Goal: Find specific page/section: Find specific page/section

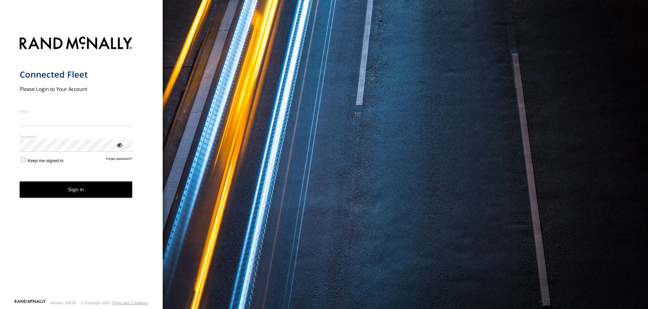
type input "**********"
click at [85, 194] on button "Sign in" at bounding box center [76, 189] width 113 height 17
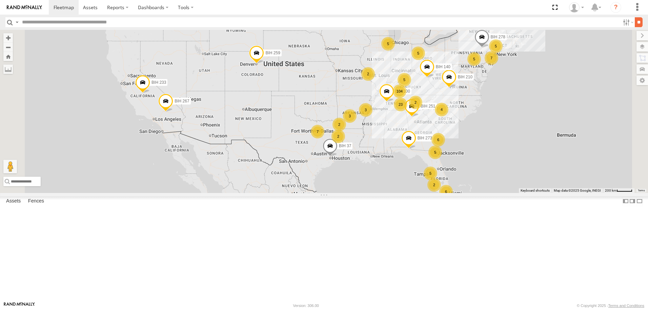
click at [636, 26] on input "**" at bounding box center [639, 22] width 8 height 10
click at [0, 0] on span "Asset" at bounding box center [0, 0] width 0 height 0
click at [0, 0] on span at bounding box center [0, 0] width 0 height 0
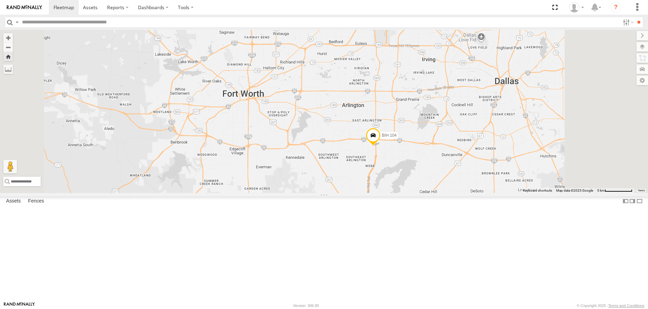
scroll to position [1355, 0]
click at [0, 0] on span at bounding box center [0, 0] width 0 height 0
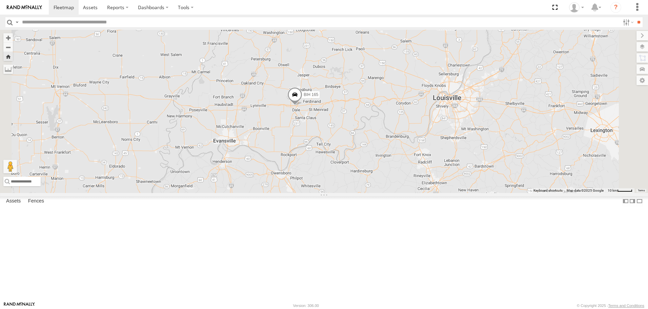
click at [302, 106] on span at bounding box center [294, 96] width 15 height 18
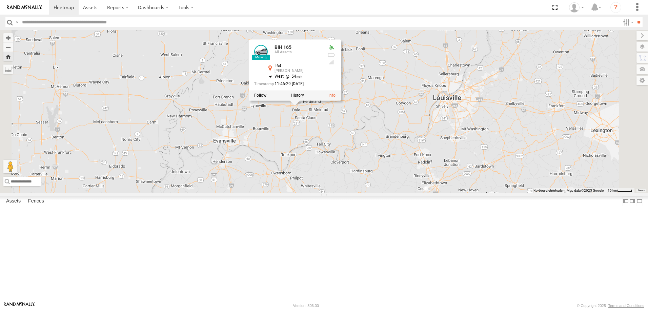
scroll to position [1863, 0]
click at [0, 0] on span at bounding box center [0, 0] width 0 height 0
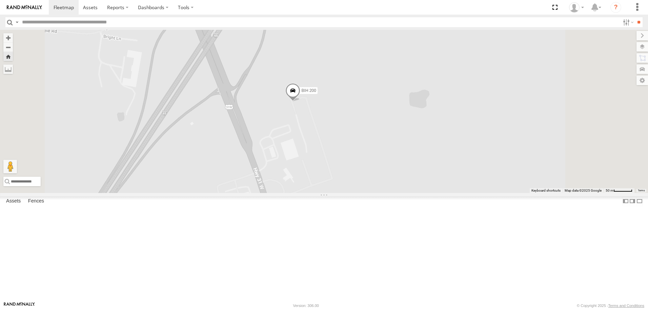
click at [300, 102] on span at bounding box center [292, 92] width 15 height 18
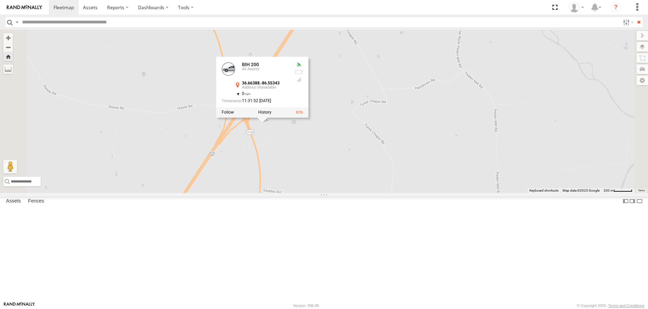
scroll to position [2778, 0]
click at [0, 0] on span at bounding box center [0, 0] width 0 height 0
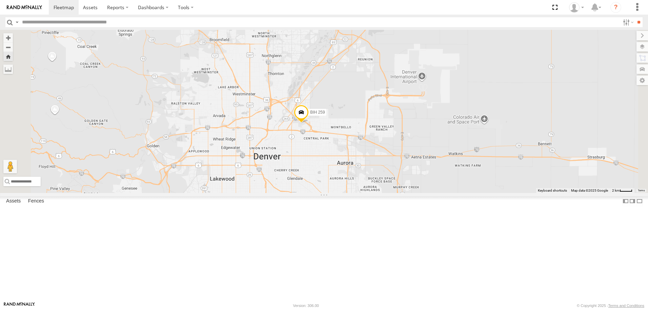
click at [309, 123] on span at bounding box center [301, 114] width 15 height 18
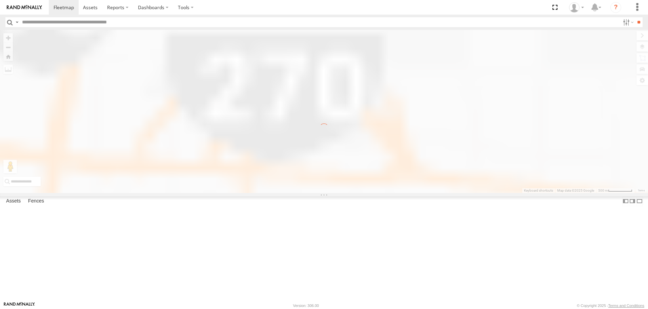
scroll to position [0, 0]
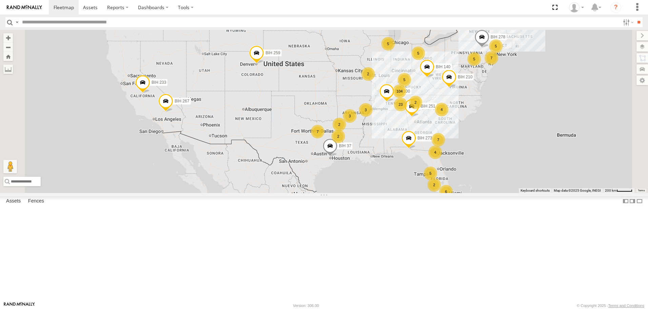
click at [264, 64] on span at bounding box center [256, 54] width 15 height 18
click at [266, 56] on label at bounding box center [258, 53] width 13 height 5
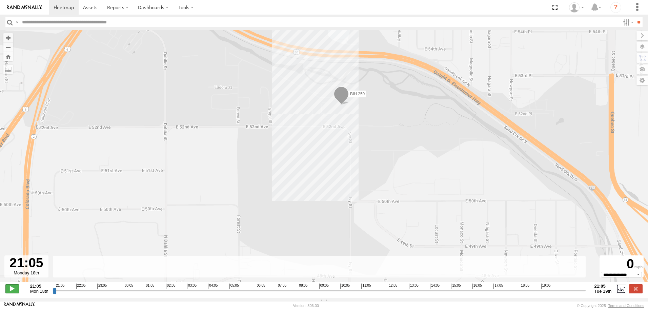
click at [14, 292] on span at bounding box center [12, 288] width 14 height 9
click at [622, 292] on label at bounding box center [621, 288] width 10 height 9
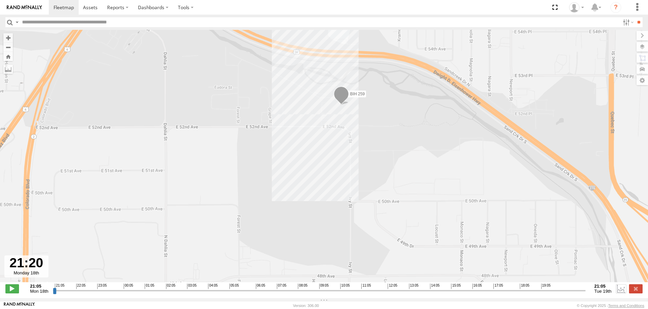
click at [622, 292] on label at bounding box center [621, 288] width 10 height 9
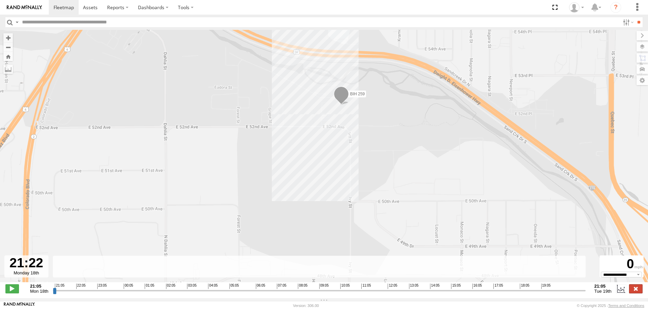
click at [634, 293] on label at bounding box center [636, 288] width 14 height 9
type input "**********"
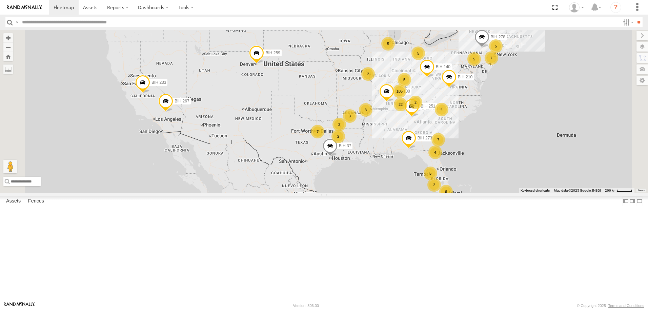
click at [264, 64] on span at bounding box center [256, 54] width 15 height 18
click at [297, 56] on link at bounding box center [293, 53] width 7 height 5
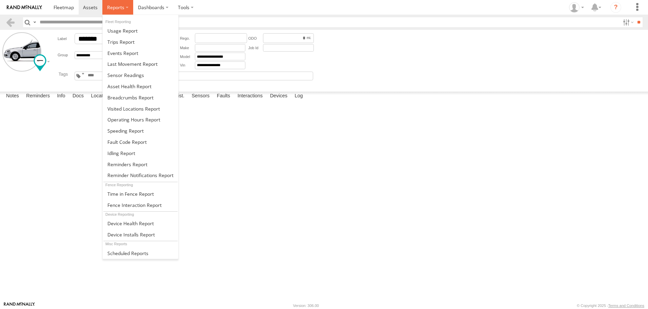
click at [111, 11] on label at bounding box center [117, 7] width 31 height 15
click at [138, 64] on span at bounding box center [132, 64] width 50 height 6
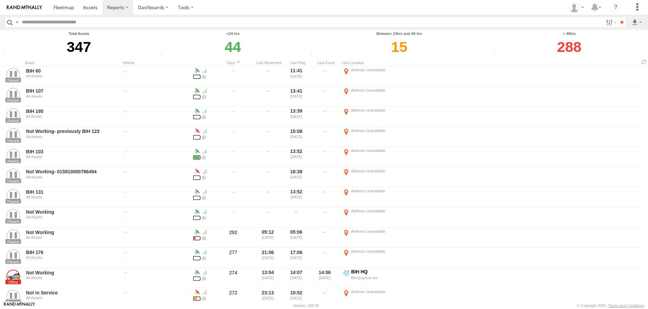
click at [39, 23] on input "text" at bounding box center [311, 22] width 584 height 10
type input "*******"
click at [618, 17] on input "**" at bounding box center [622, 22] width 8 height 10
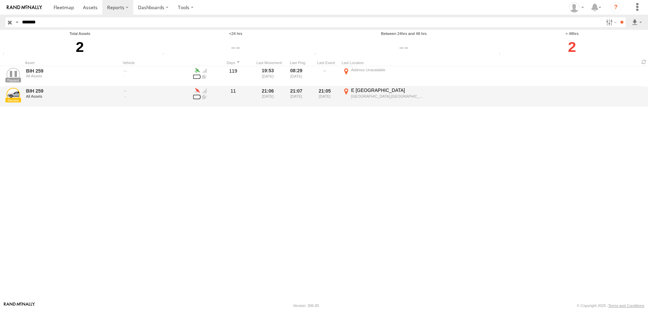
click at [56, 94] on div "All Assets" at bounding box center [72, 96] width 93 height 4
click at [264, 92] on div "21:06 08/08/2025" at bounding box center [269, 96] width 26 height 19
drag, startPoint x: 292, startPoint y: 93, endPoint x: 304, endPoint y: 93, distance: 11.5
click at [295, 93] on div "21:07 08/19/2025" at bounding box center [298, 96] width 26 height 19
click at [321, 92] on div "21:05 08/19/2025" at bounding box center [326, 96] width 26 height 19
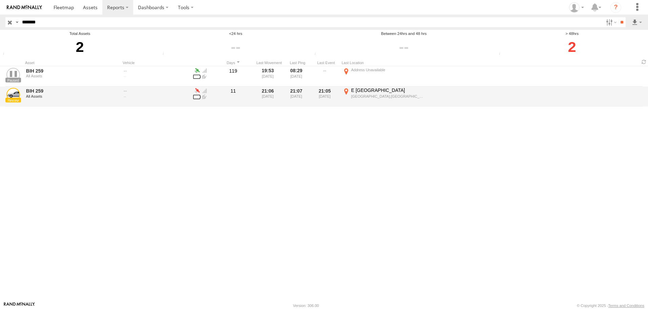
click at [327, 91] on div "21:05 08/19/2025" at bounding box center [326, 96] width 26 height 19
click at [360, 90] on div "E 52nd Ave" at bounding box center [388, 90] width 74 height 6
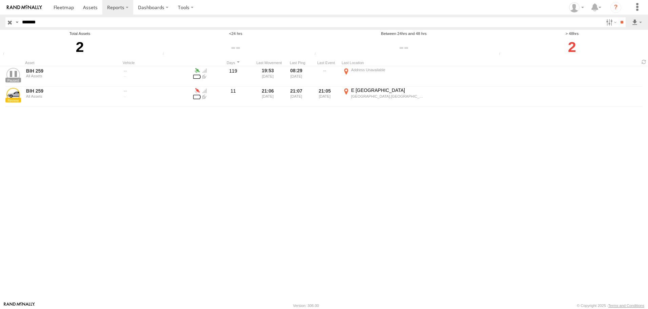
click at [0, 0] on label "×" at bounding box center [0, 0] width 0 height 0
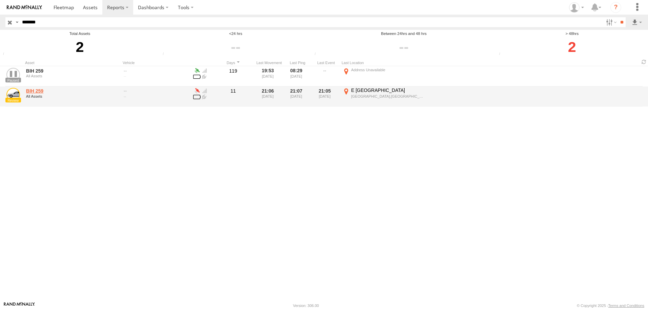
click at [32, 90] on link "BIH 259" at bounding box center [72, 91] width 93 height 6
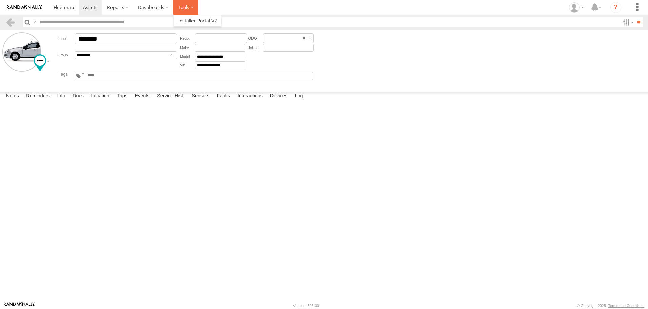
click at [182, 8] on label at bounding box center [185, 7] width 25 height 15
click at [152, 10] on label "Dashboards" at bounding box center [153, 7] width 40 height 15
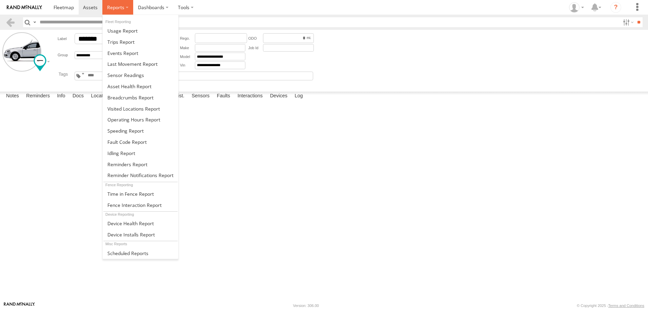
click at [111, 8] on span at bounding box center [115, 7] width 17 height 6
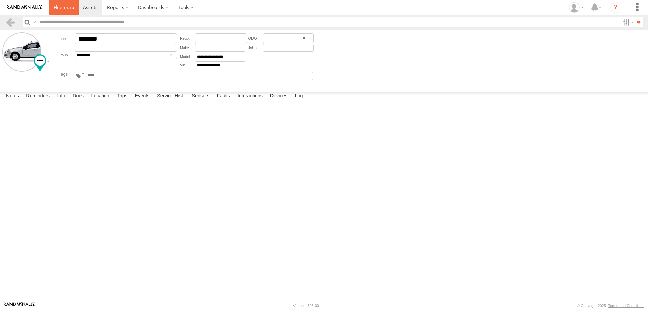
click at [60, 8] on span at bounding box center [64, 7] width 20 height 6
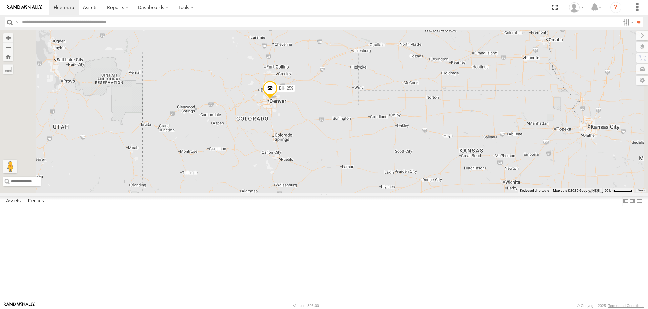
click at [277, 99] on span at bounding box center [270, 90] width 15 height 18
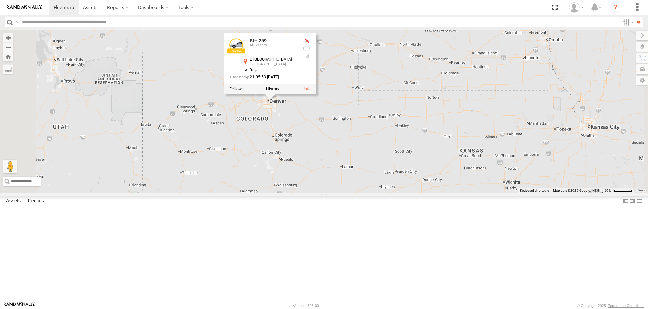
click at [0, 0] on span "Asset" at bounding box center [0, 0] width 0 height 0
click at [0, 0] on span at bounding box center [0, 0] width 0 height 0
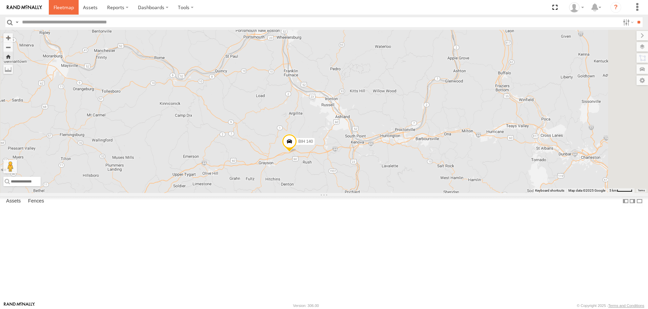
click at [63, 6] on span at bounding box center [64, 7] width 20 height 6
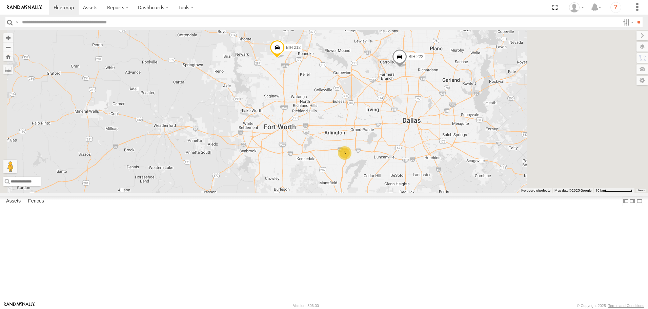
drag, startPoint x: 548, startPoint y: 161, endPoint x: 484, endPoint y: 163, distance: 63.7
click at [484, 163] on div "BIH 37 [GEOGRAPHIC_DATA] 210 BIH 267 [GEOGRAPHIC_DATA] 251 [GEOGRAPHIC_DATA] 16…" at bounding box center [324, 111] width 648 height 163
